Goal: Information Seeking & Learning: Check status

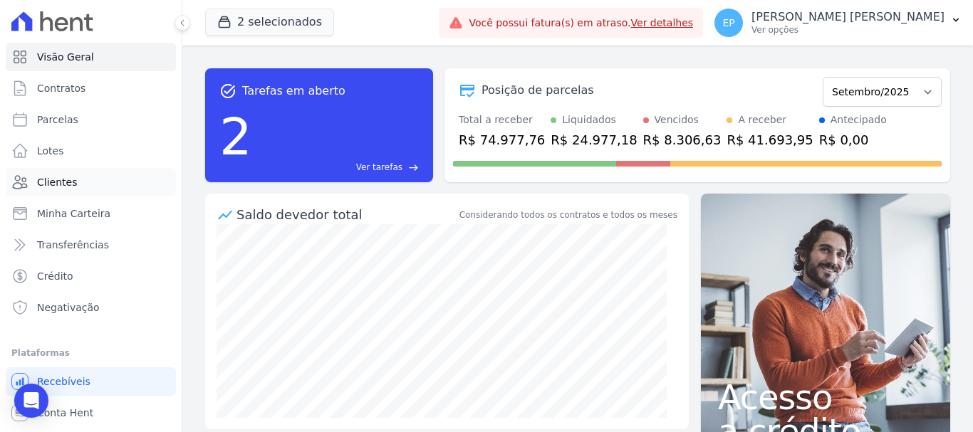
click at [48, 182] on span "Clientes" at bounding box center [57, 182] width 40 height 14
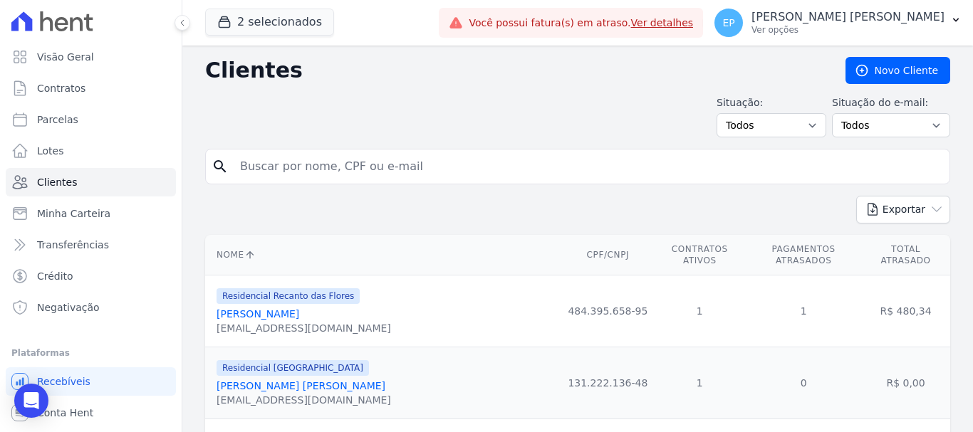
click at [261, 172] on input "search" at bounding box center [588, 166] width 712 height 28
type input "taina m"
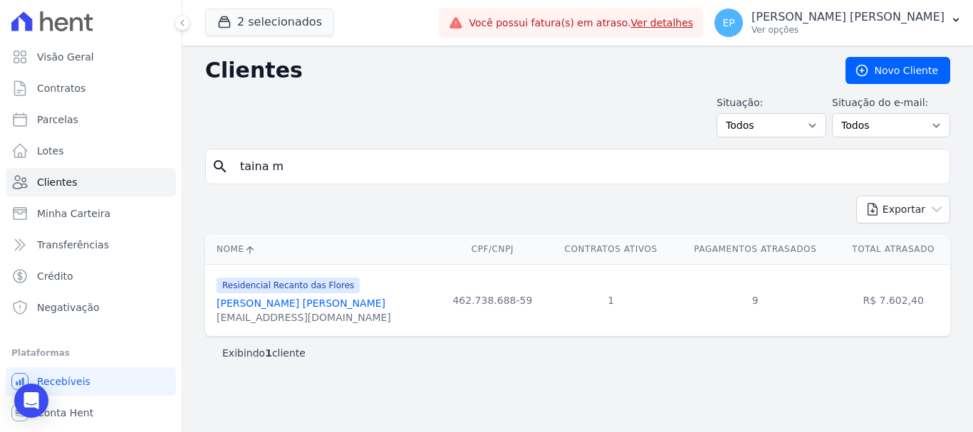
click at [278, 304] on link "[PERSON_NAME] [PERSON_NAME]" at bounding box center [301, 303] width 169 height 11
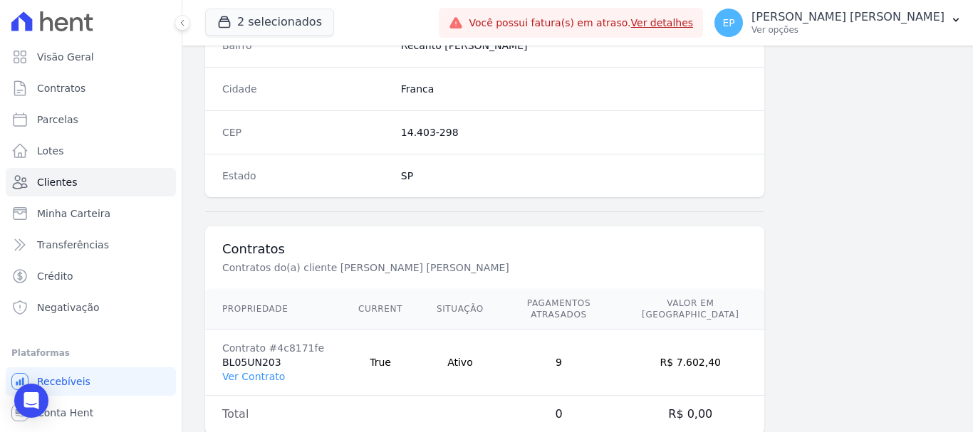
scroll to position [901, 0]
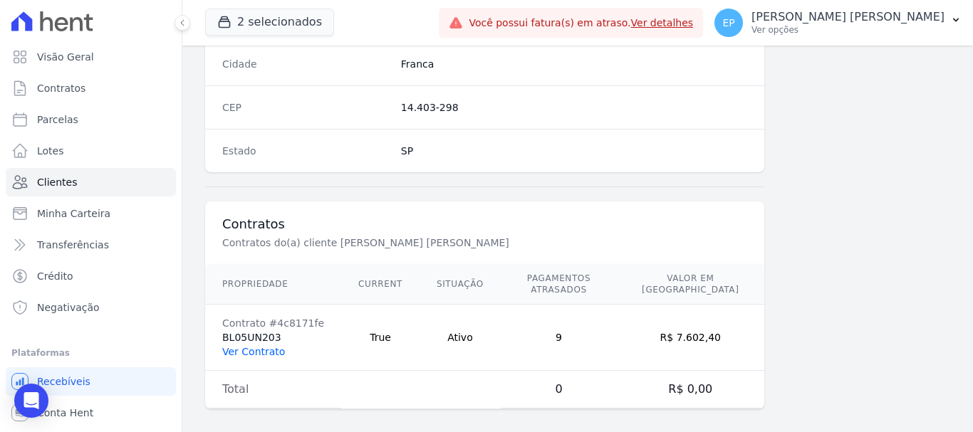
click at [247, 346] on link "Ver Contrato" at bounding box center [253, 351] width 63 height 11
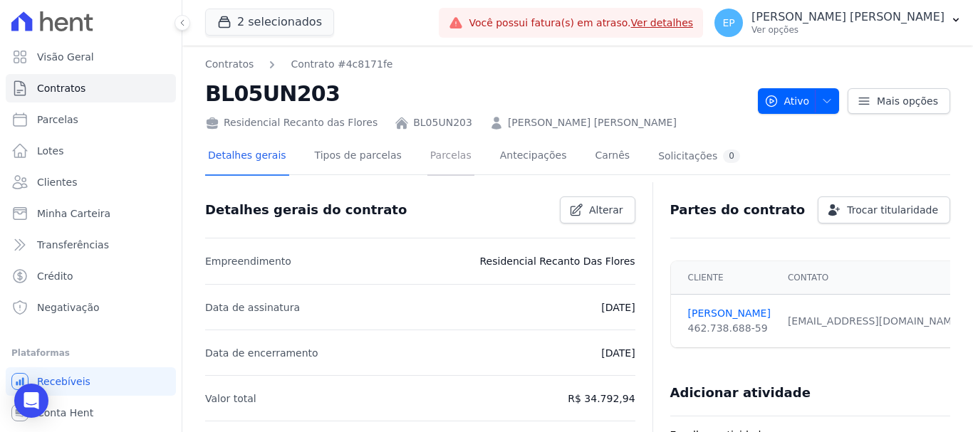
click at [439, 157] on link "Parcelas" at bounding box center [450, 157] width 47 height 38
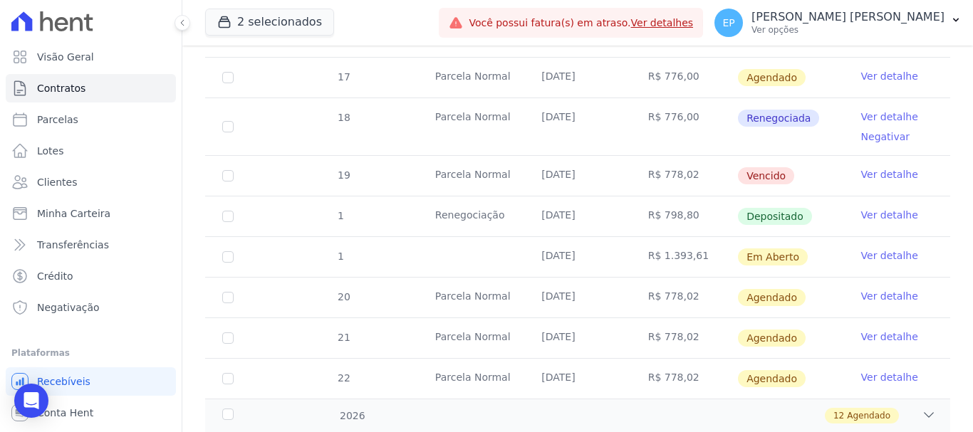
scroll to position [570, 0]
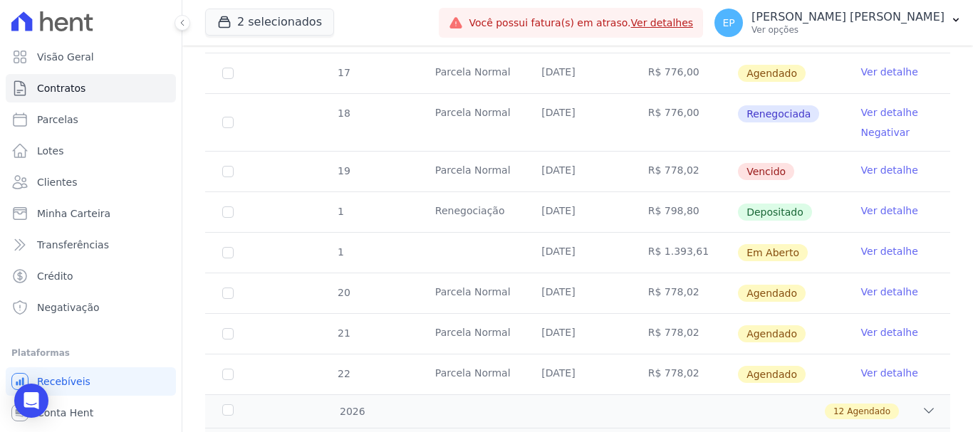
click at [870, 105] on link "Ver detalhe" at bounding box center [889, 112] width 57 height 14
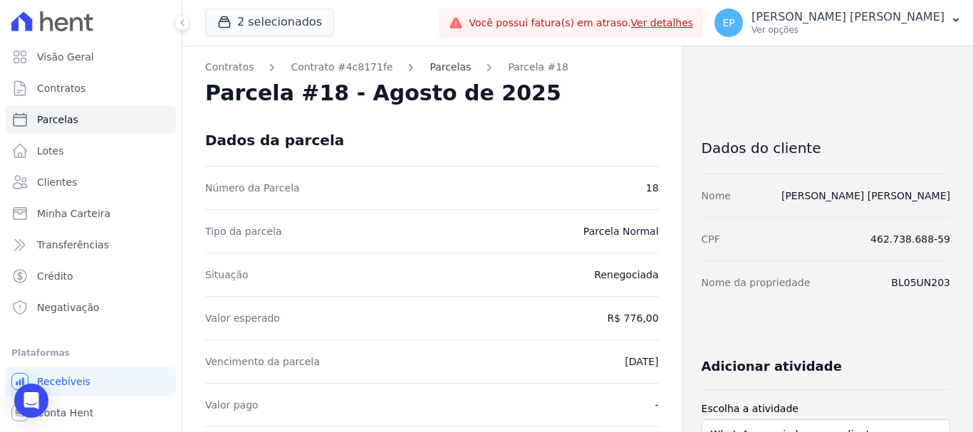
click at [430, 68] on link "Parcelas" at bounding box center [450, 67] width 41 height 15
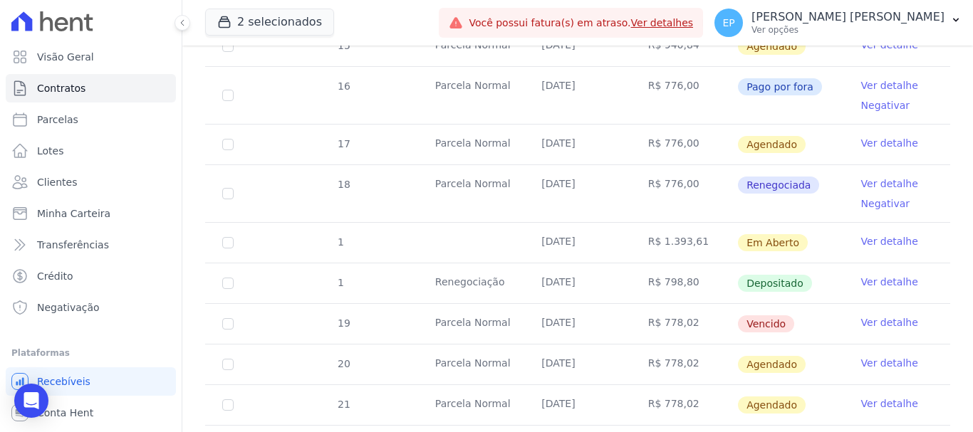
scroll to position [570, 0]
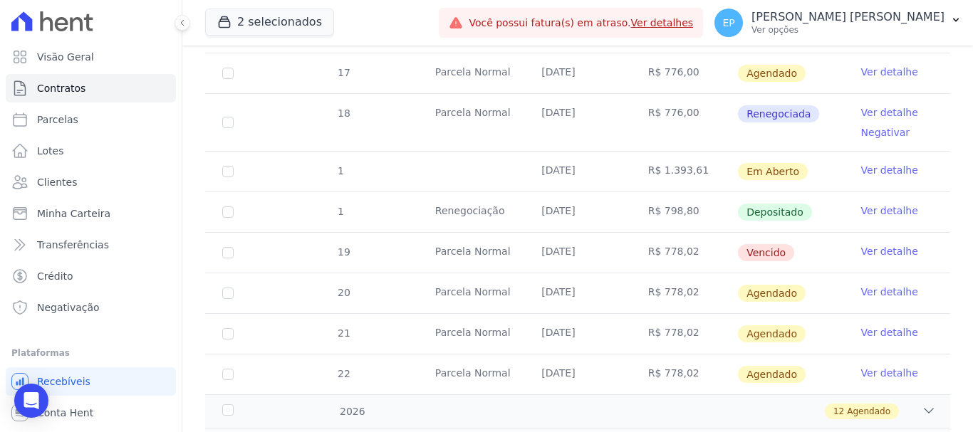
click at [877, 204] on link "Ver detalhe" at bounding box center [889, 211] width 57 height 14
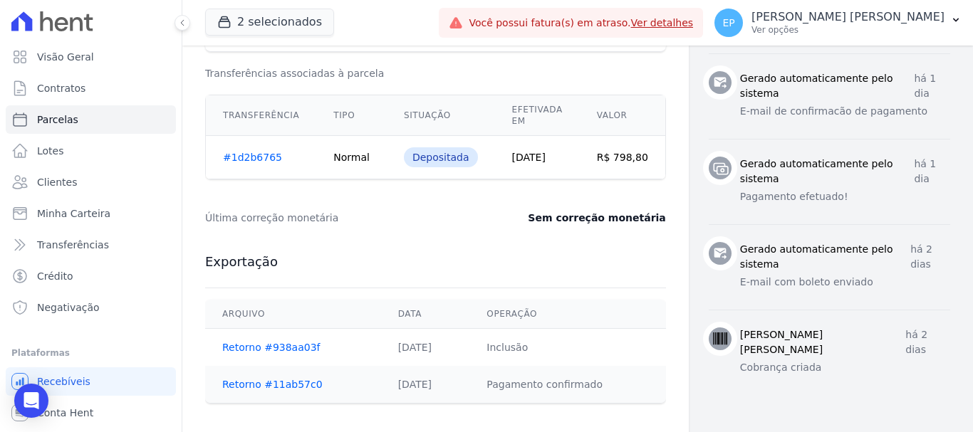
scroll to position [570, 0]
